Goal: Understand process/instructions: Learn how to perform a task or action

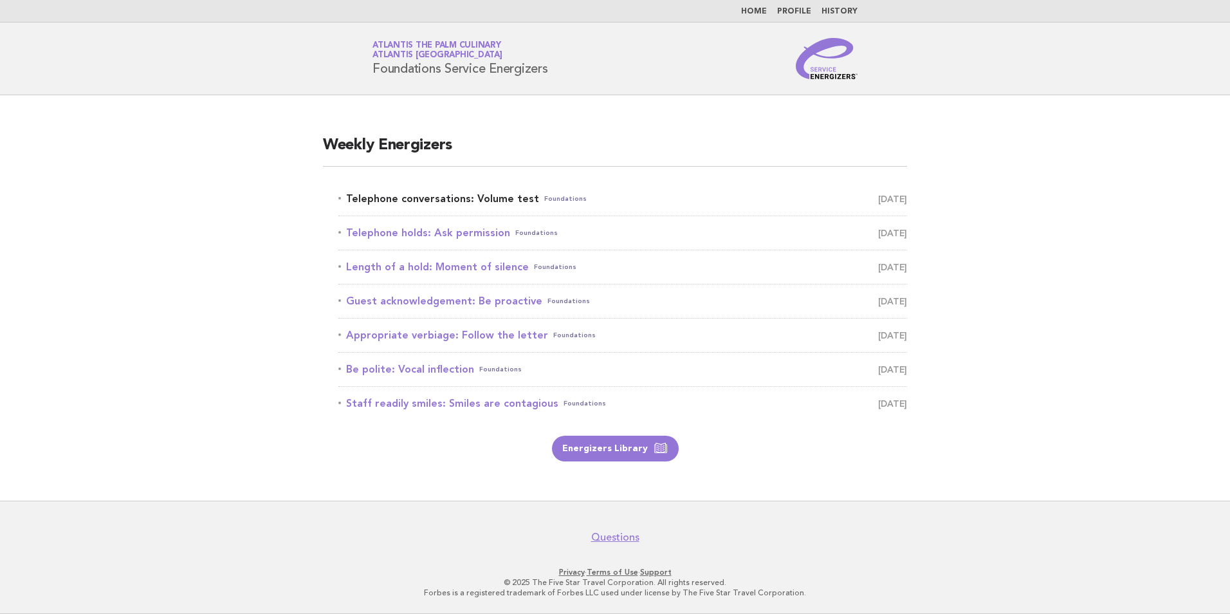
click at [438, 198] on link "Telephone conversations: Volume test Foundations August 19" at bounding box center [622, 199] width 569 height 18
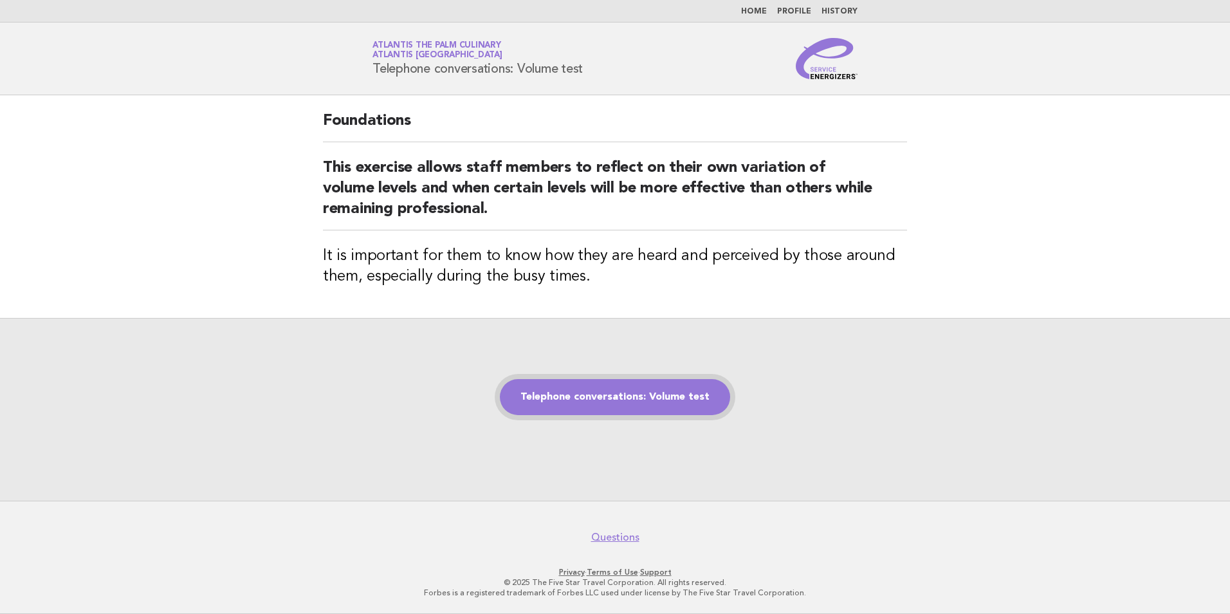
click at [608, 396] on link "Telephone conversations: Volume test" at bounding box center [615, 397] width 230 height 36
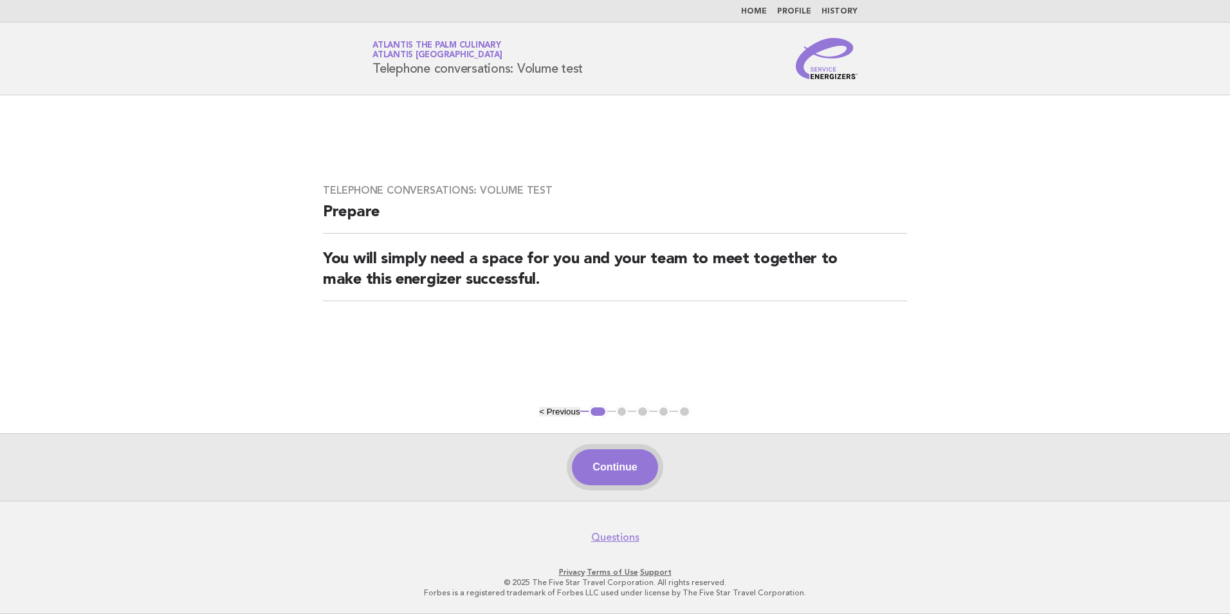
click at [608, 474] on button "Continue" at bounding box center [615, 467] width 86 height 36
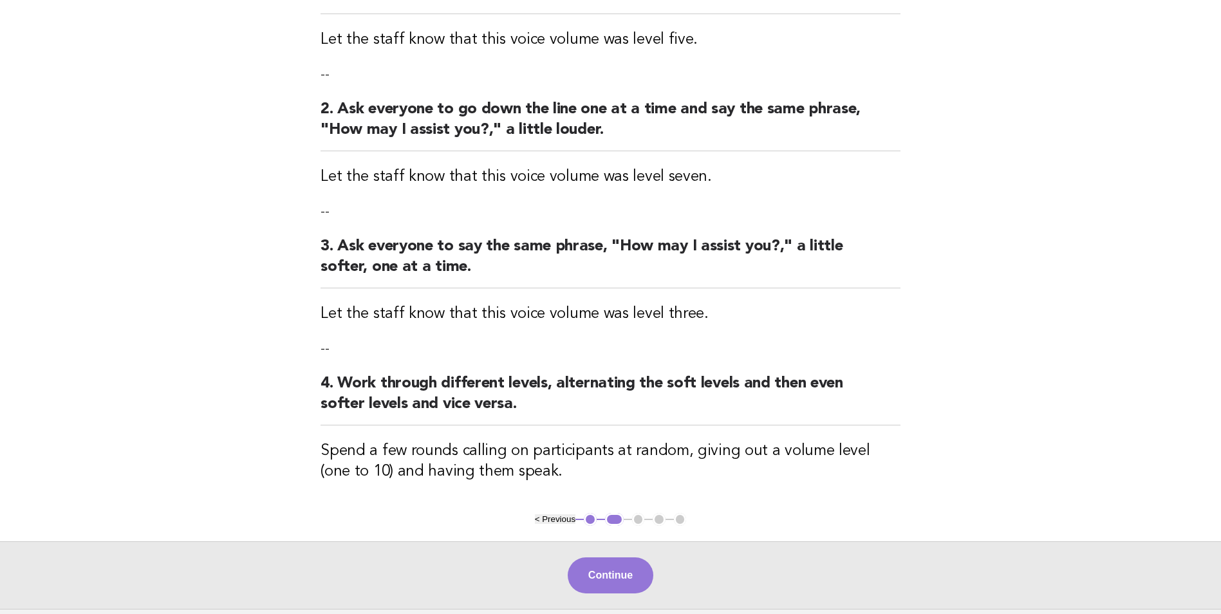
scroll to position [342, 0]
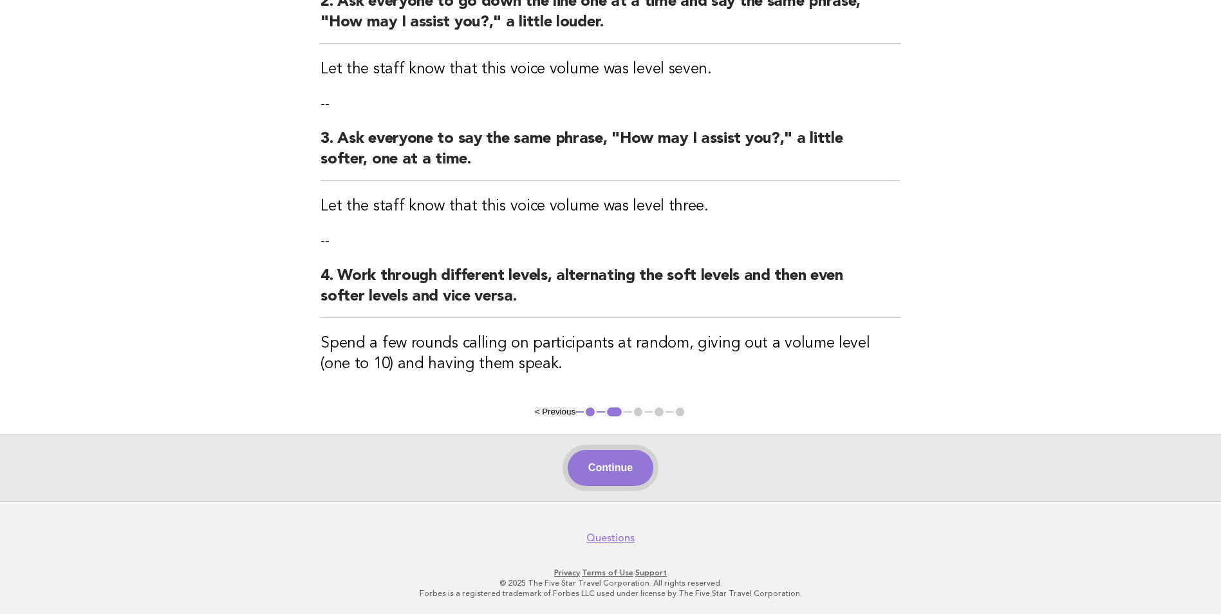
click at [613, 470] on button "Continue" at bounding box center [611, 468] width 86 height 36
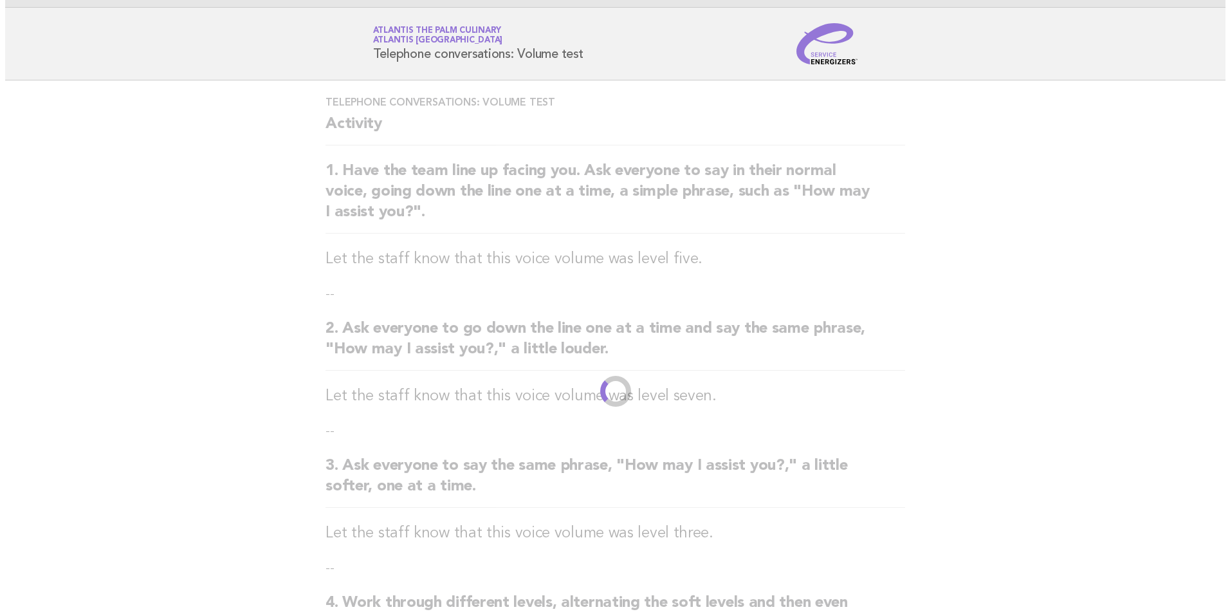
scroll to position [0, 0]
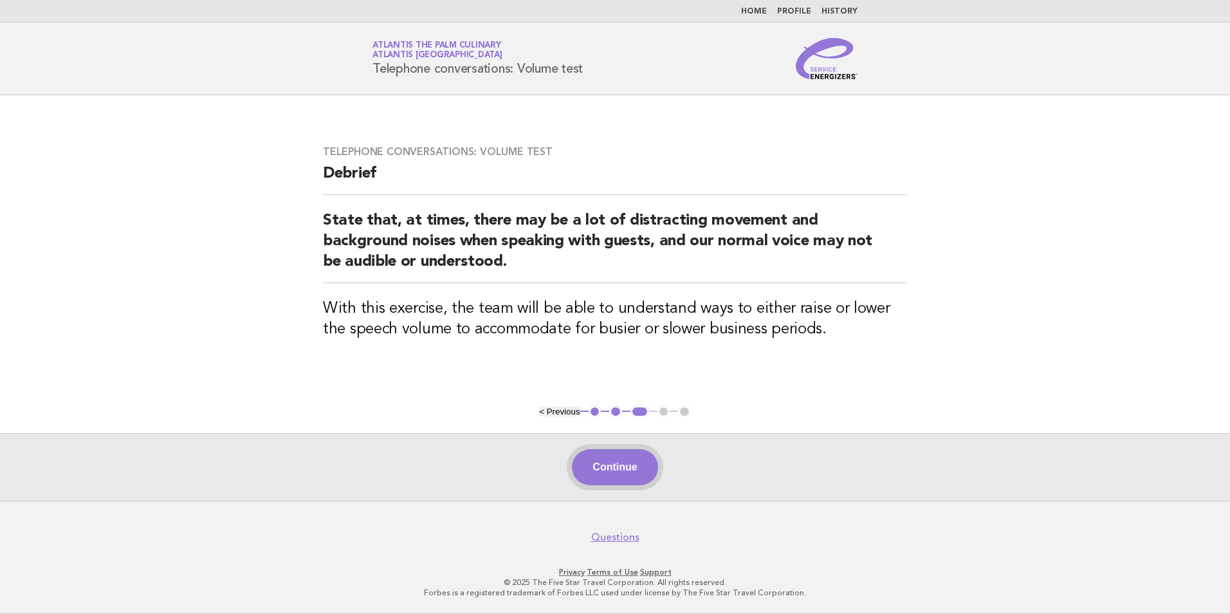
click at [615, 469] on button "Continue" at bounding box center [615, 467] width 86 height 36
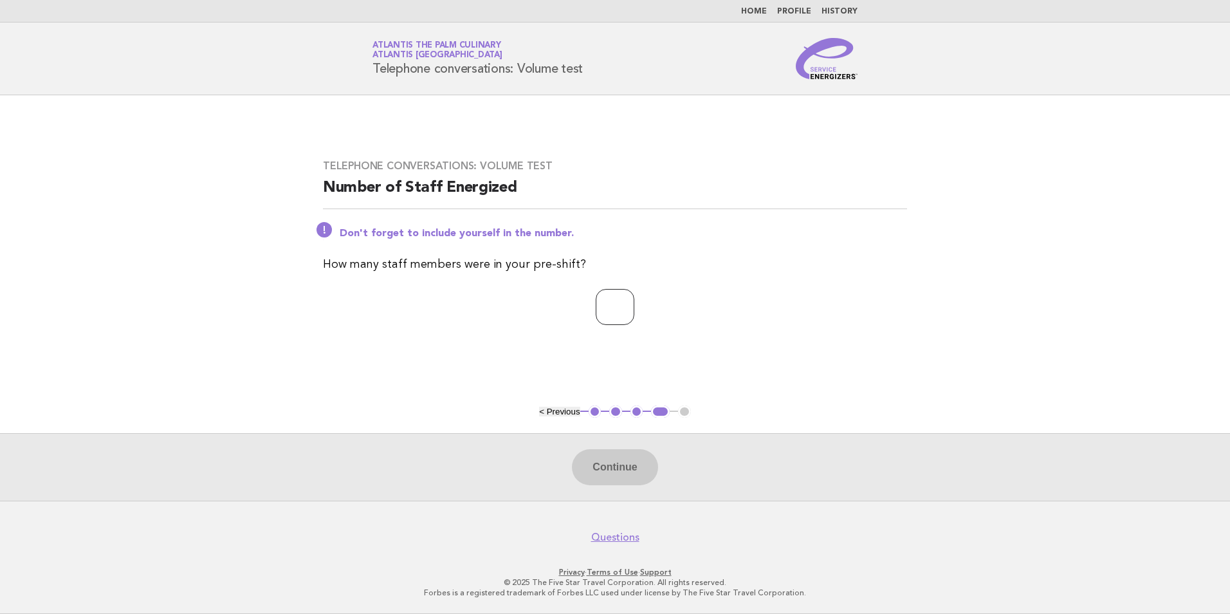
click at [602, 299] on input "number" at bounding box center [615, 307] width 39 height 36
type input "**"
click at [631, 467] on button "Continue" at bounding box center [615, 467] width 86 height 36
